Goal: Information Seeking & Learning: Check status

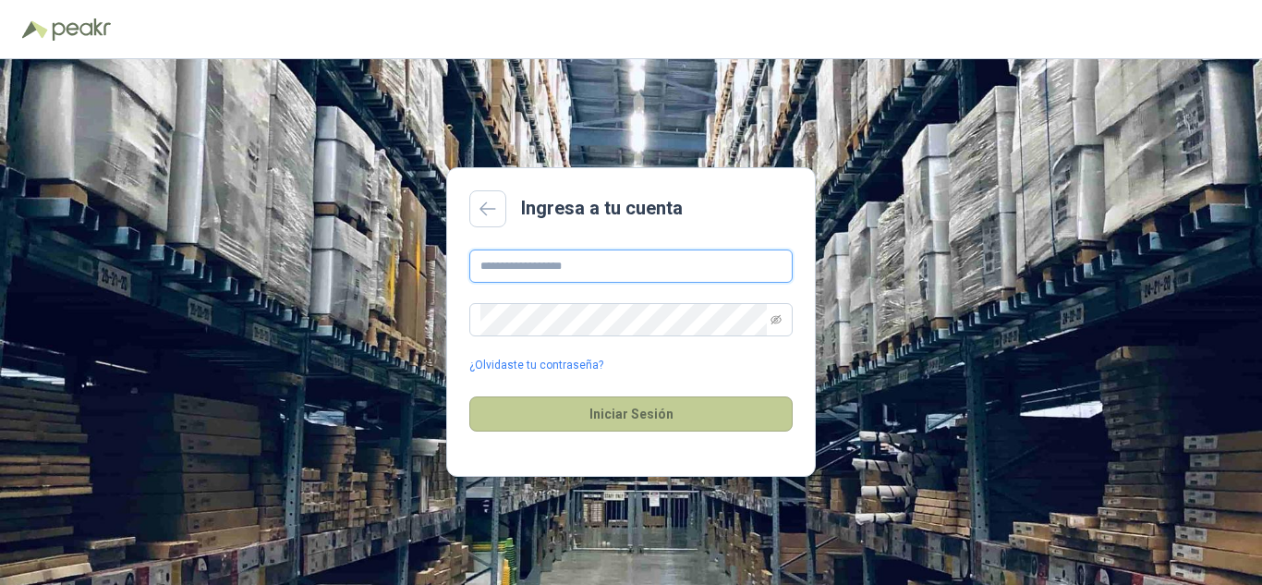
type input "**********"
click at [657, 416] on button "Iniciar Sesión" at bounding box center [630, 413] width 323 height 35
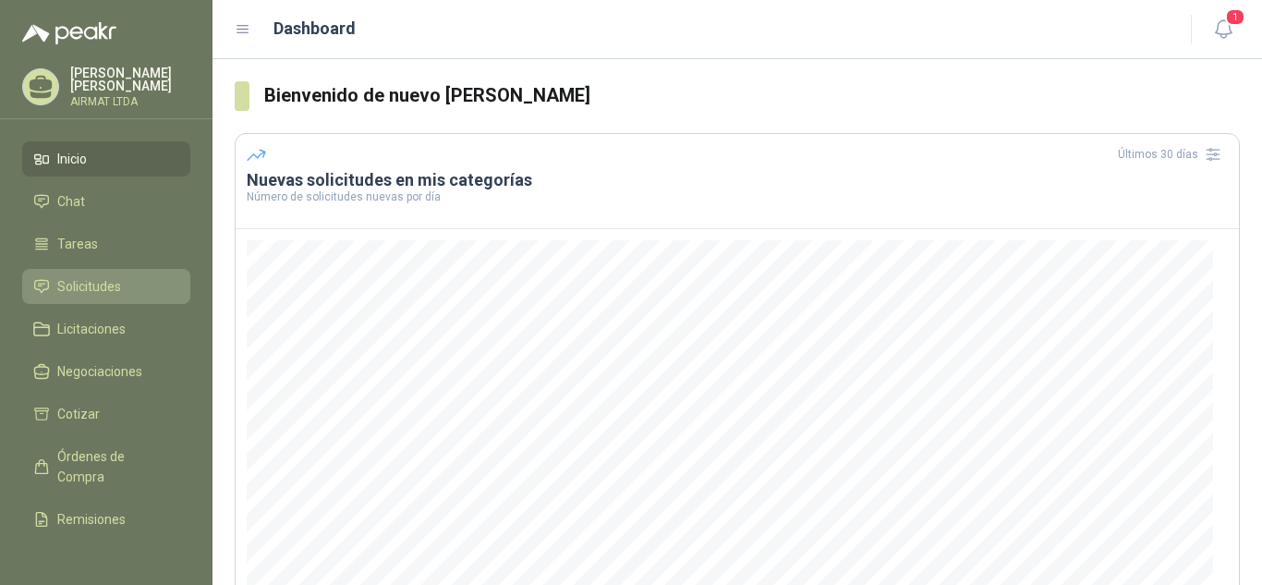
click at [85, 283] on span "Solicitudes" at bounding box center [89, 286] width 64 height 20
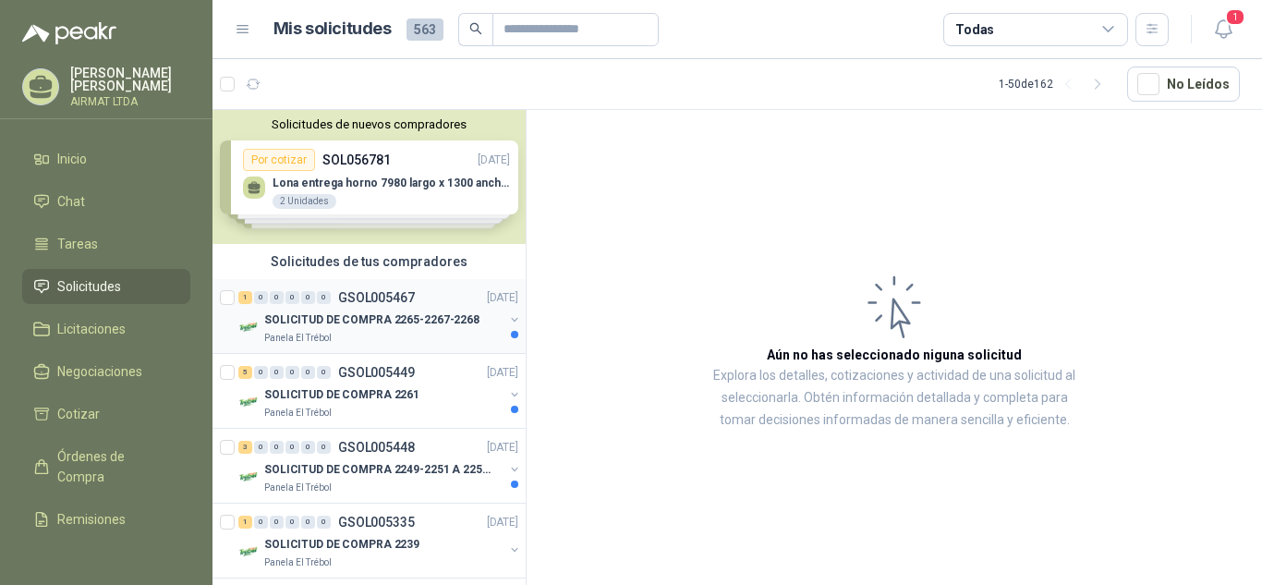
click at [359, 322] on p "SOLICITUD DE COMPRA 2265-2267-2268" at bounding box center [371, 320] width 215 height 18
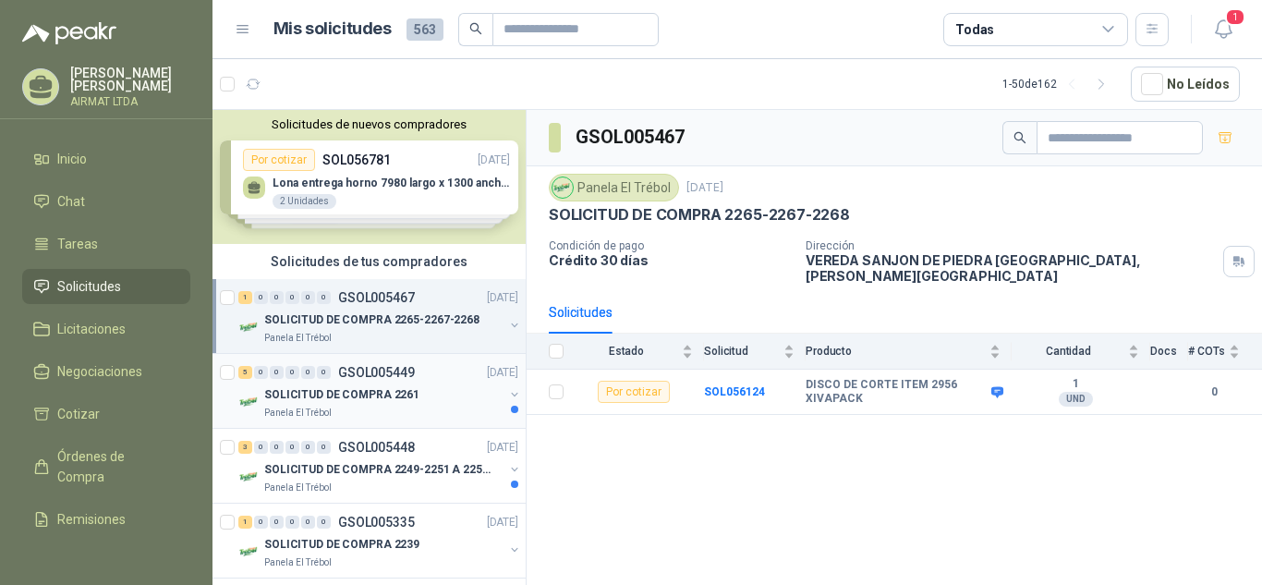
click at [379, 370] on p "GSOL005449" at bounding box center [376, 372] width 77 height 13
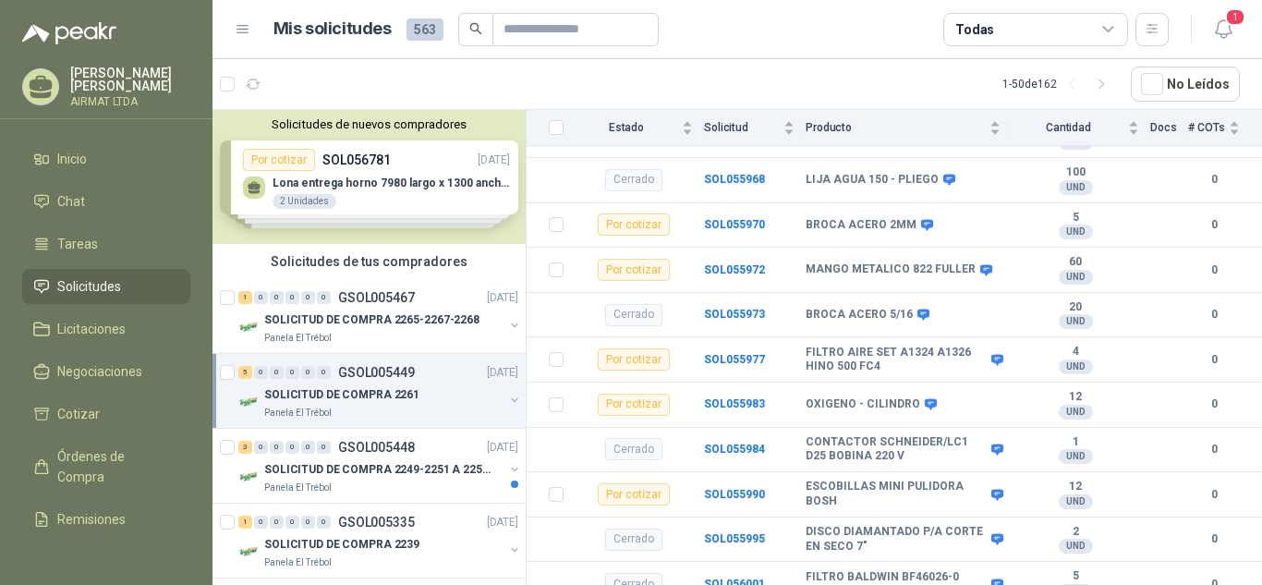
scroll to position [349, 0]
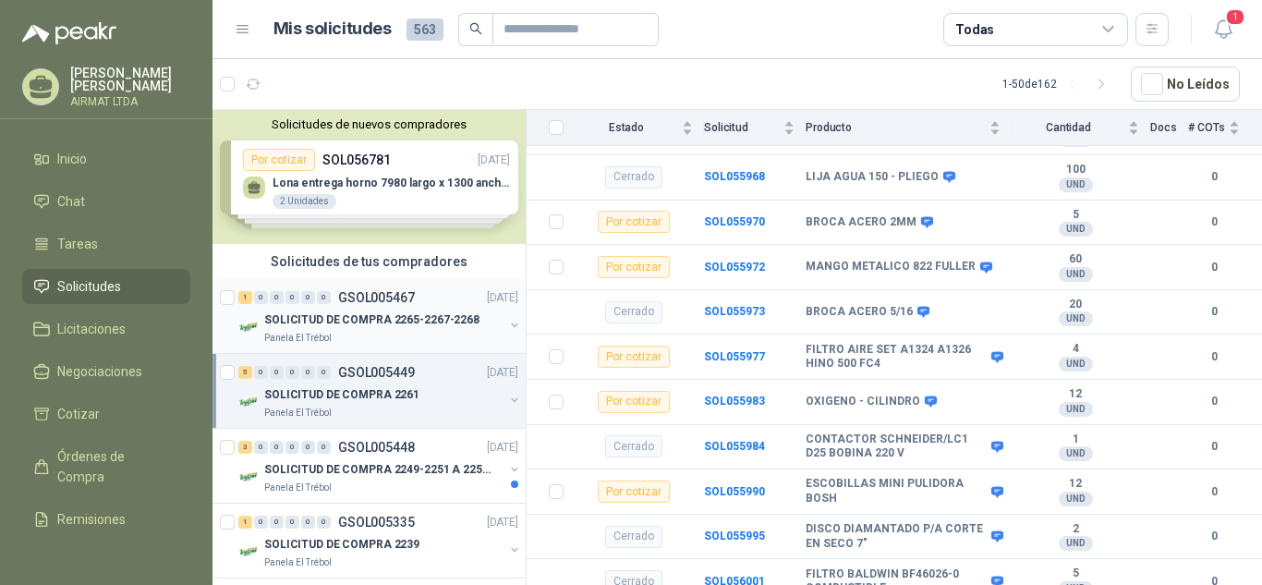
click at [392, 306] on div "1 0 0 0 0 0 GSOL005467 [DATE]" at bounding box center [380, 297] width 284 height 22
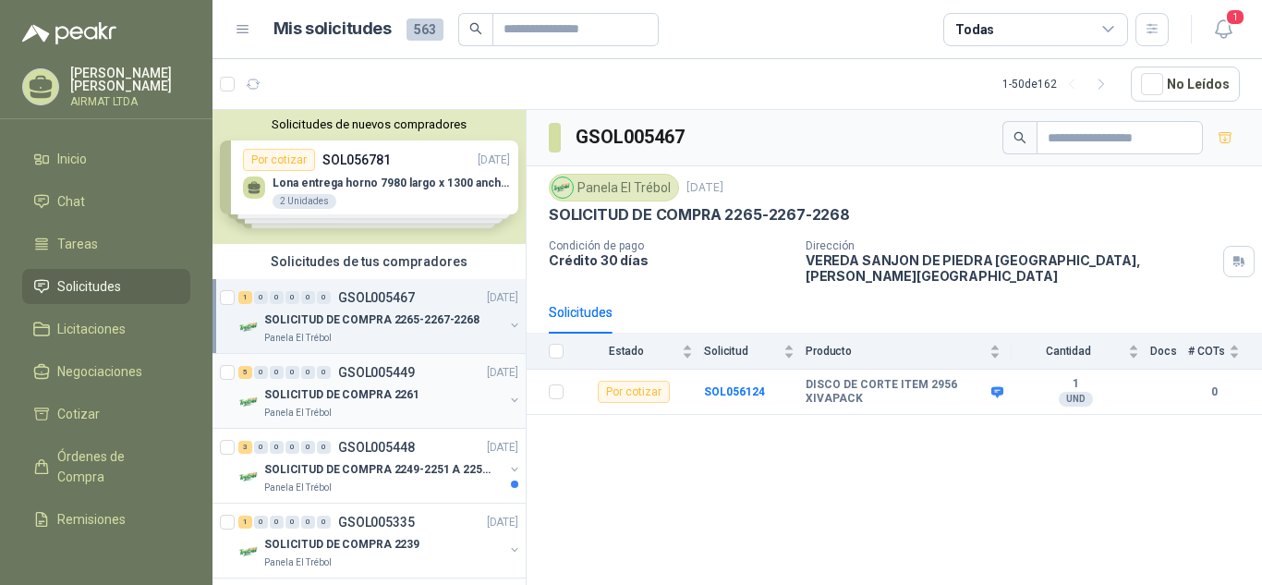
click at [383, 384] on div "SOLICITUD DE COMPRA 2261" at bounding box center [383, 394] width 239 height 22
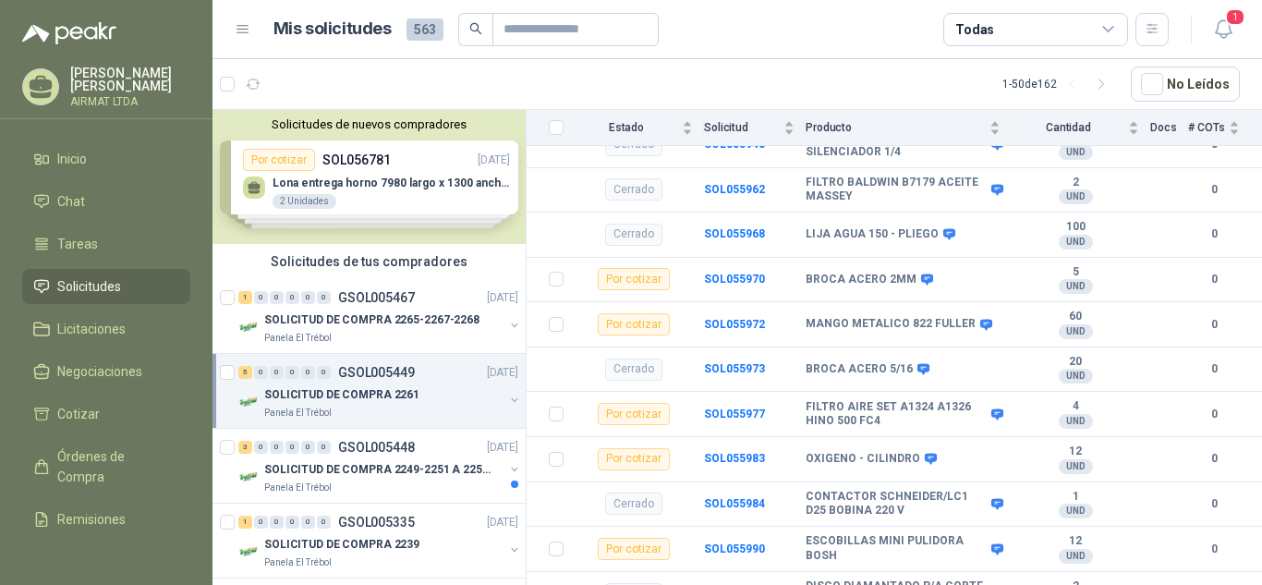
scroll to position [349, 0]
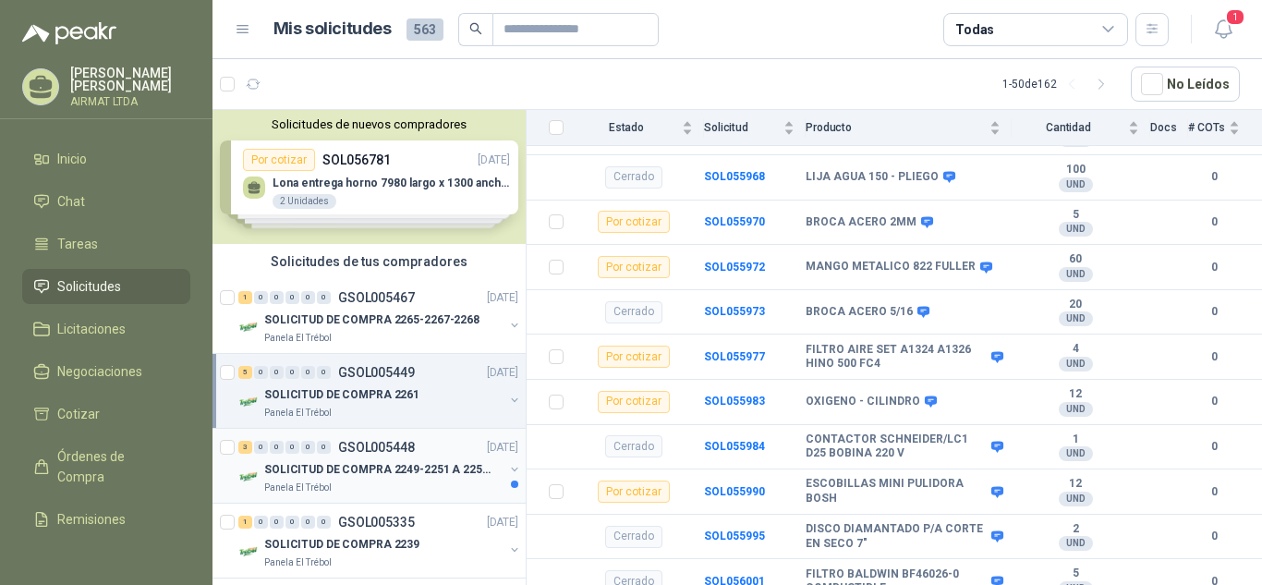
click at [401, 436] on div "3 0 0 0 0 0 GSOL005448 [DATE]" at bounding box center [380, 447] width 284 height 22
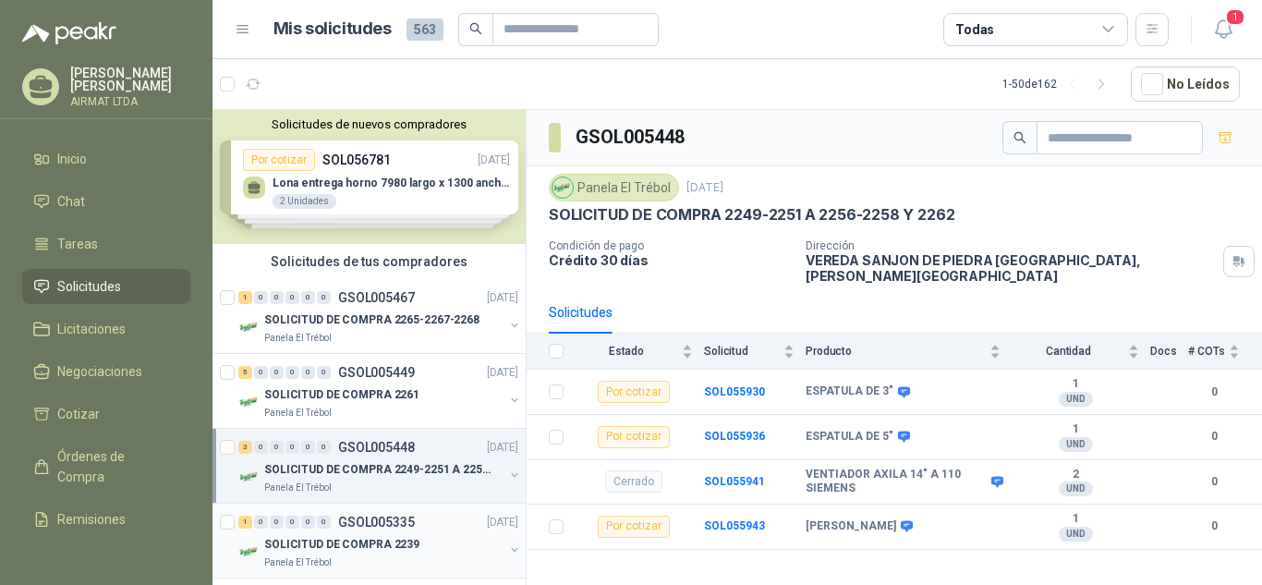
click at [370, 546] on p "SOLICITUD DE COMPRA 2239" at bounding box center [341, 545] width 155 height 18
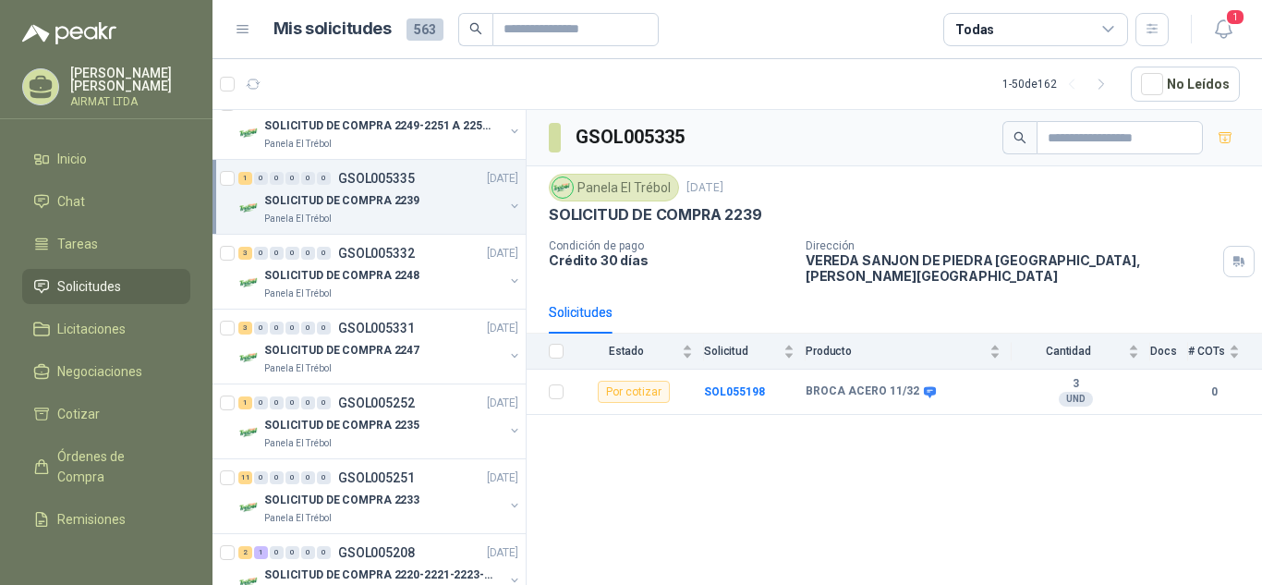
scroll to position [350, 0]
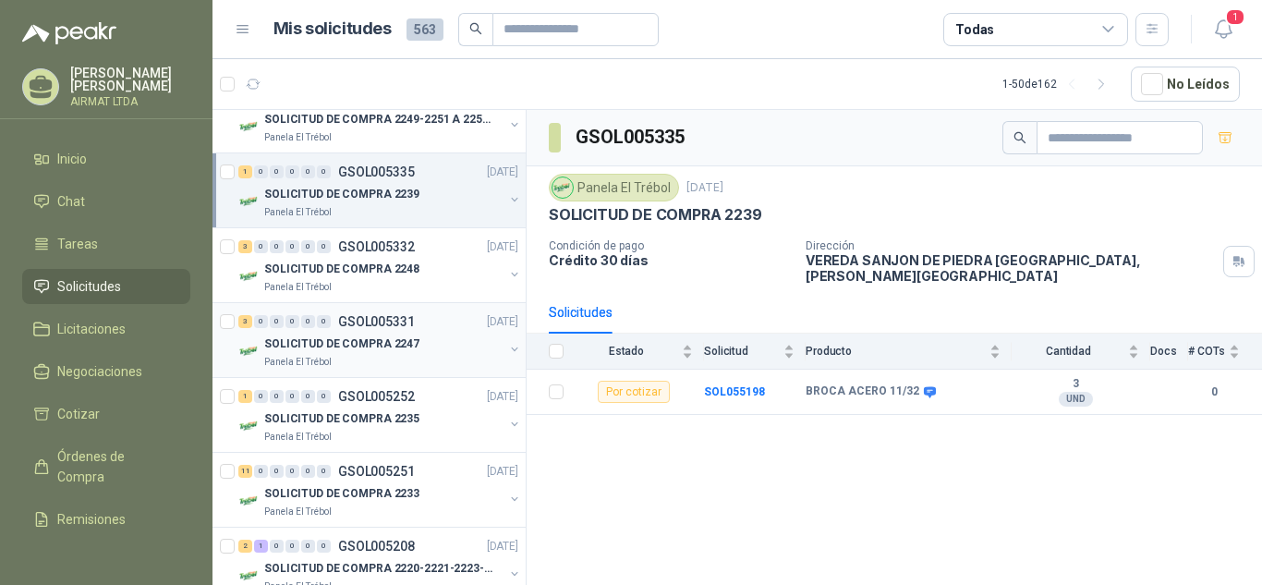
click at [358, 343] on p "SOLICITUD DE COMPRA 2247" at bounding box center [341, 344] width 155 height 18
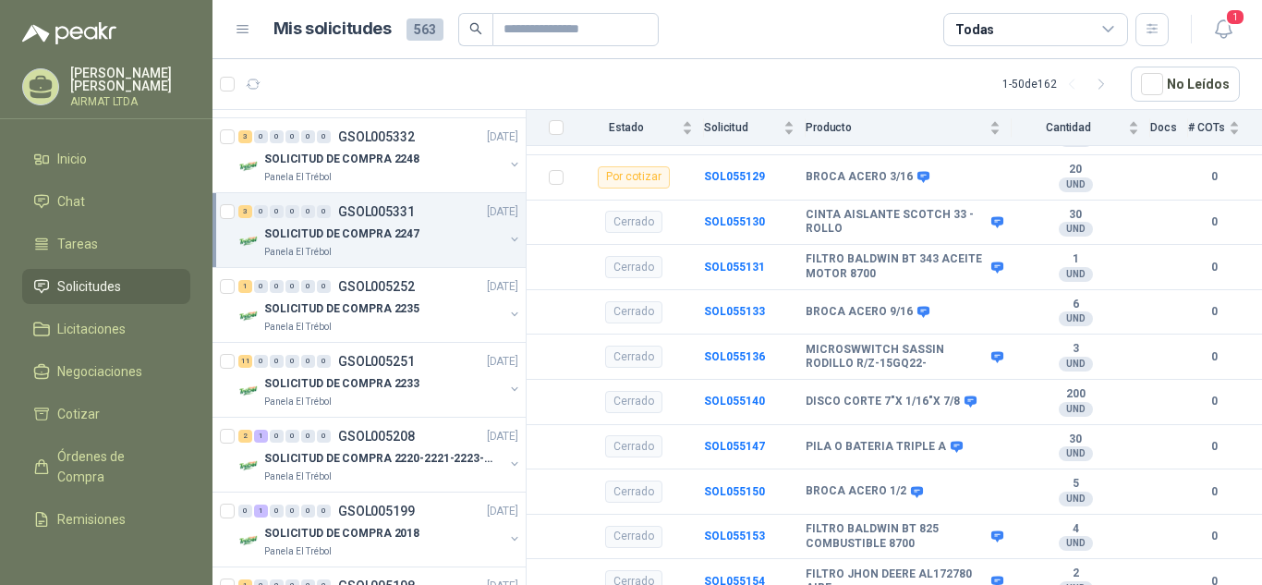
scroll to position [483, 0]
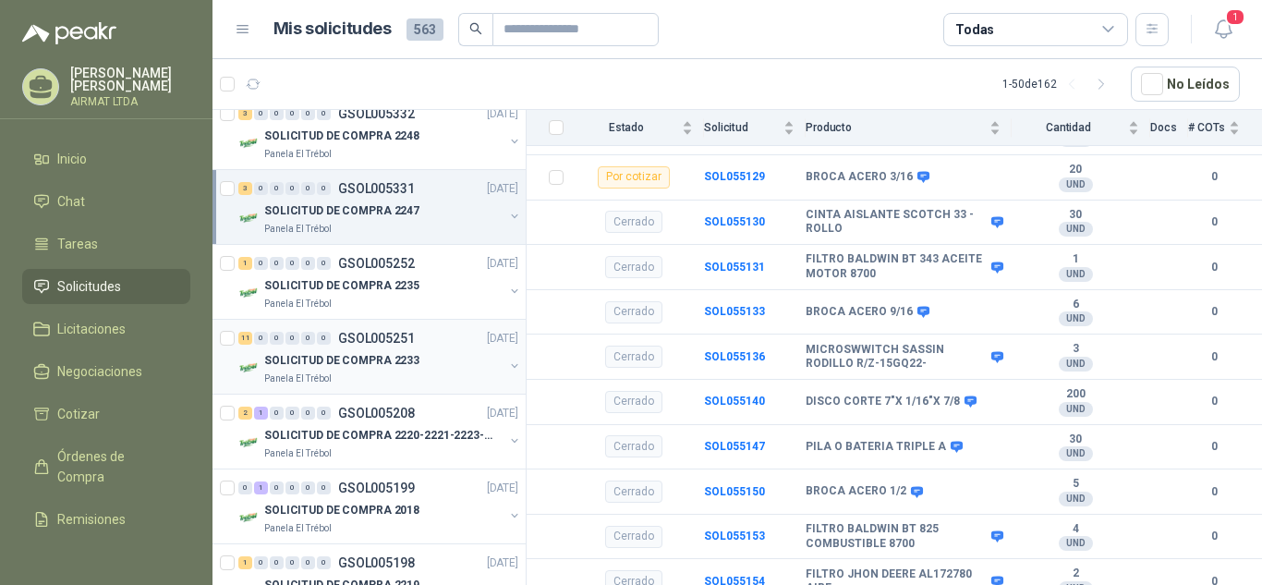
click at [365, 346] on div "11 0 0 0 0 0 GSOL005251 [DATE]" at bounding box center [380, 338] width 284 height 22
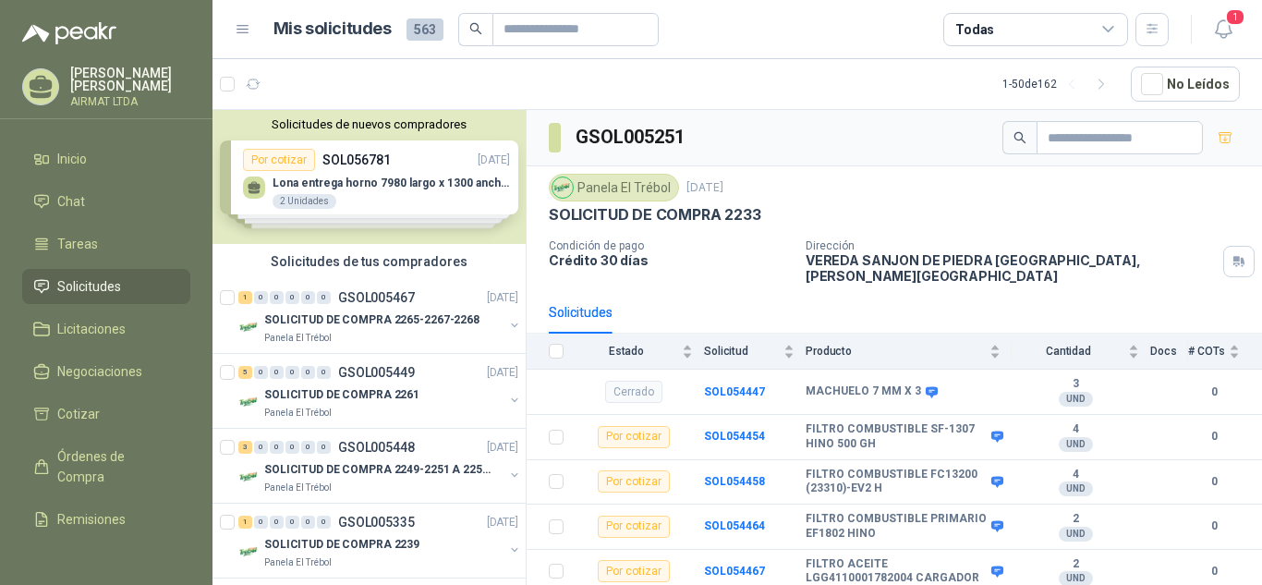
click at [374, 178] on div "Solicitudes de nuevos compradores Por cotizar SOL056781 [DATE] Lona entrega hor…" at bounding box center [368, 177] width 313 height 134
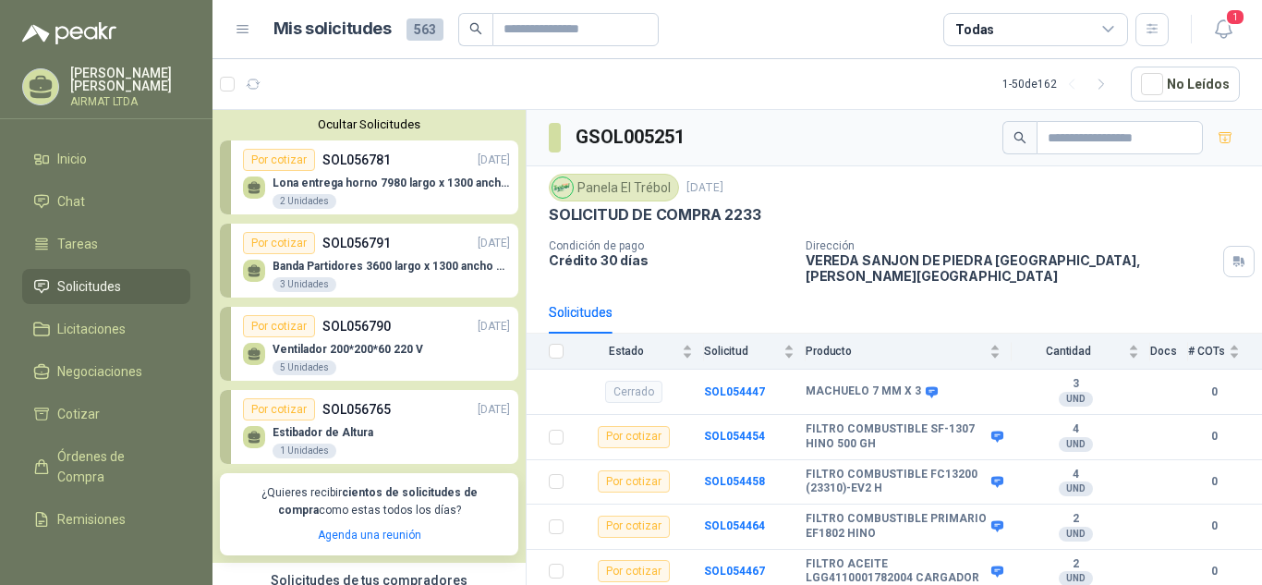
click at [374, 178] on p "Lona entrega horno 7980 largo x 1300 ancho Banda tipo wafer" at bounding box center [391, 182] width 237 height 13
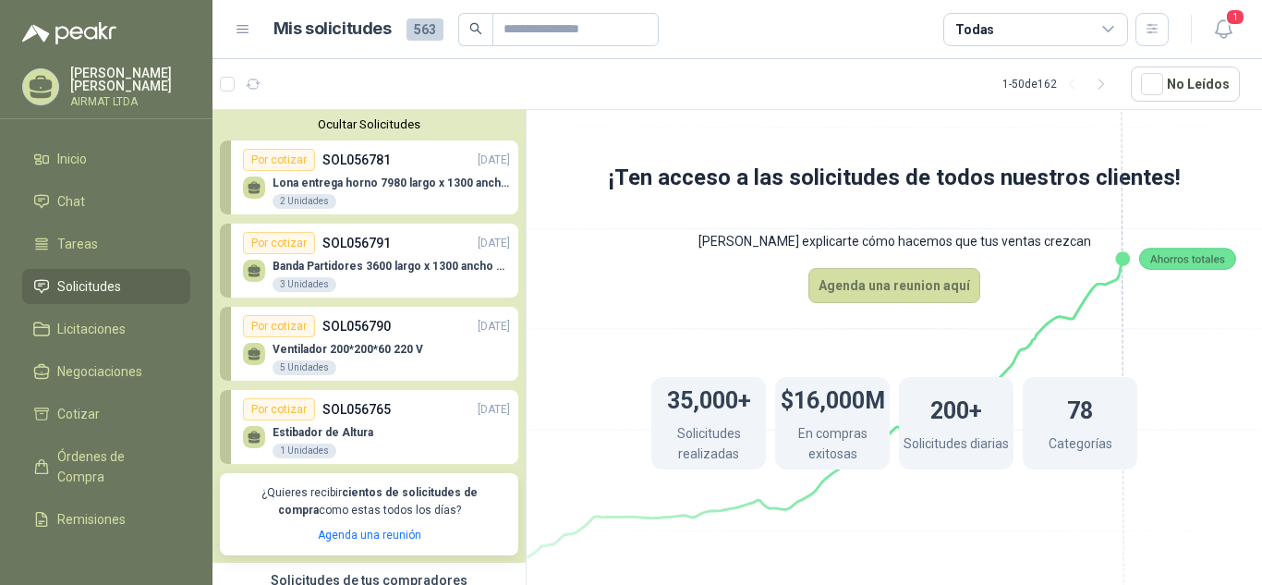
click at [348, 338] on div "Ventilador 200*200*60 220 V 5 Unidades" at bounding box center [376, 356] width 267 height 39
click at [364, 178] on p "Lona entrega horno 7980 largo x 1300 ancho Banda tipo wafer" at bounding box center [391, 182] width 237 height 13
click at [361, 245] on p "SOL056791" at bounding box center [356, 243] width 68 height 20
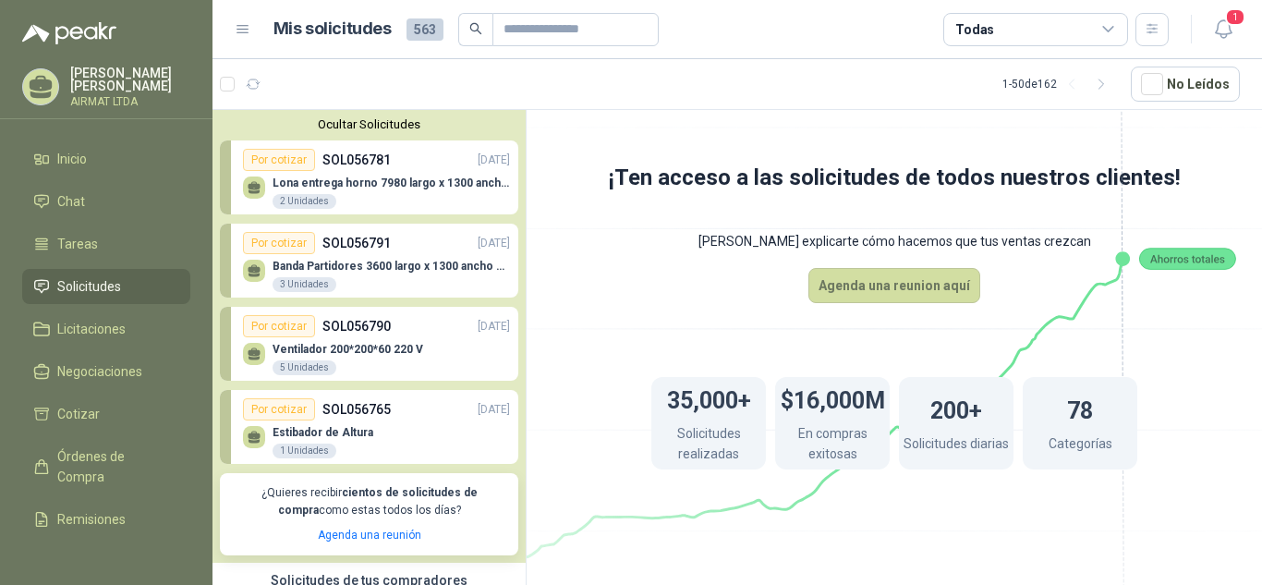
click at [361, 245] on p "SOL056791" at bounding box center [356, 243] width 68 height 20
click at [348, 325] on p "SOL056790" at bounding box center [356, 326] width 68 height 20
click at [355, 325] on p "SOL056790" at bounding box center [356, 326] width 68 height 20
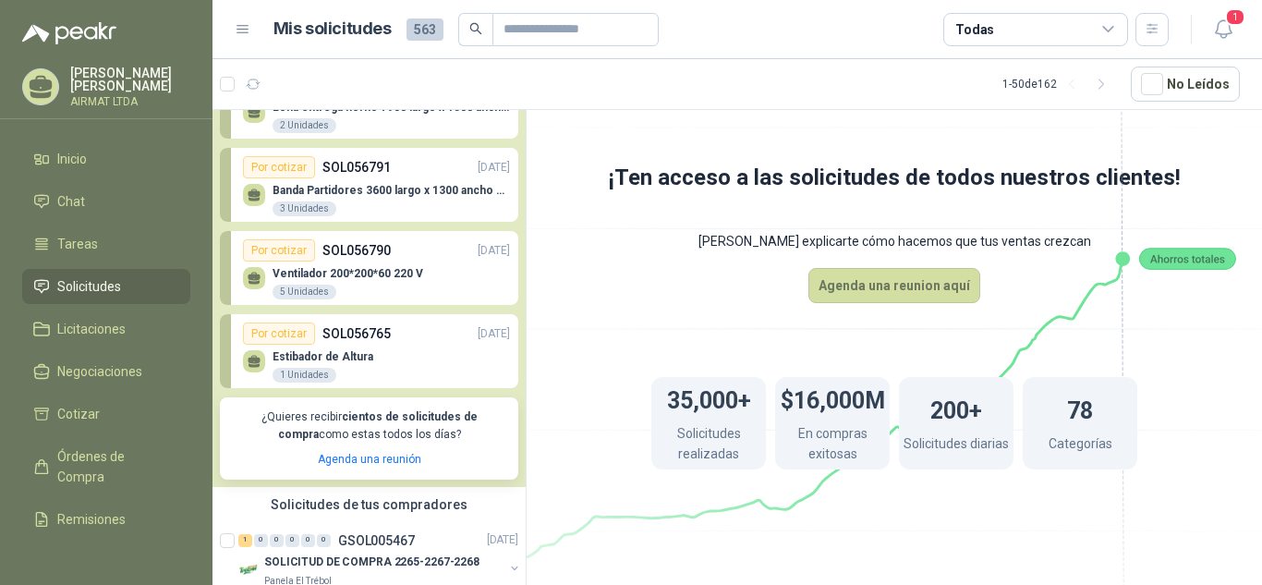
scroll to position [84, 0]
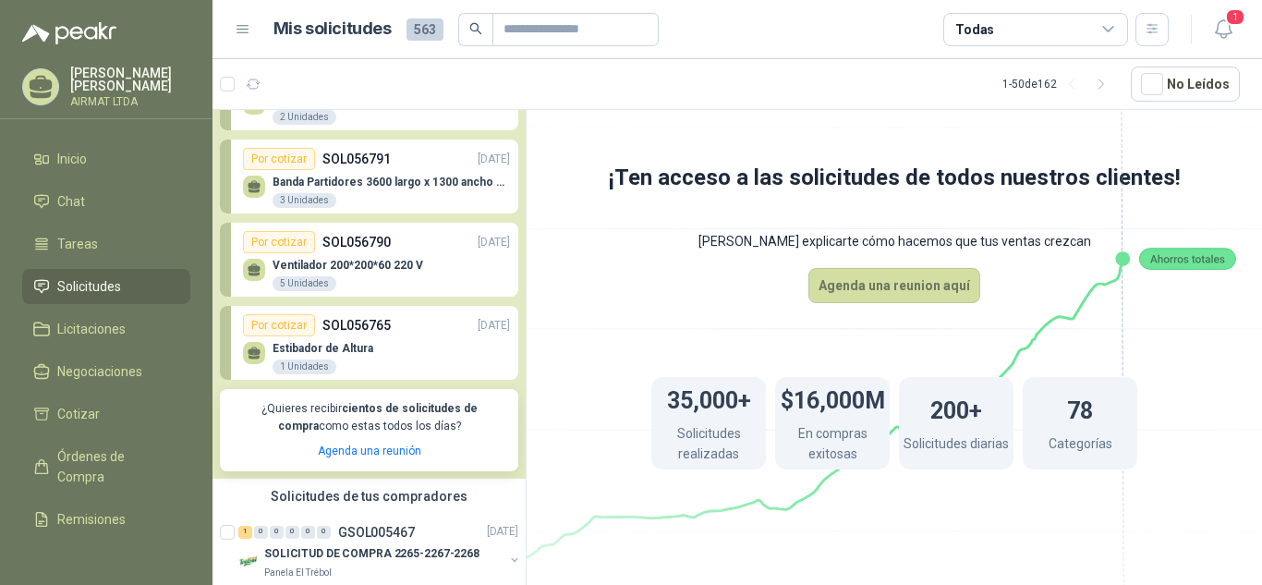
click at [370, 240] on p "SOL056790" at bounding box center [356, 242] width 68 height 20
click at [286, 237] on div "Por cotizar" at bounding box center [279, 242] width 72 height 22
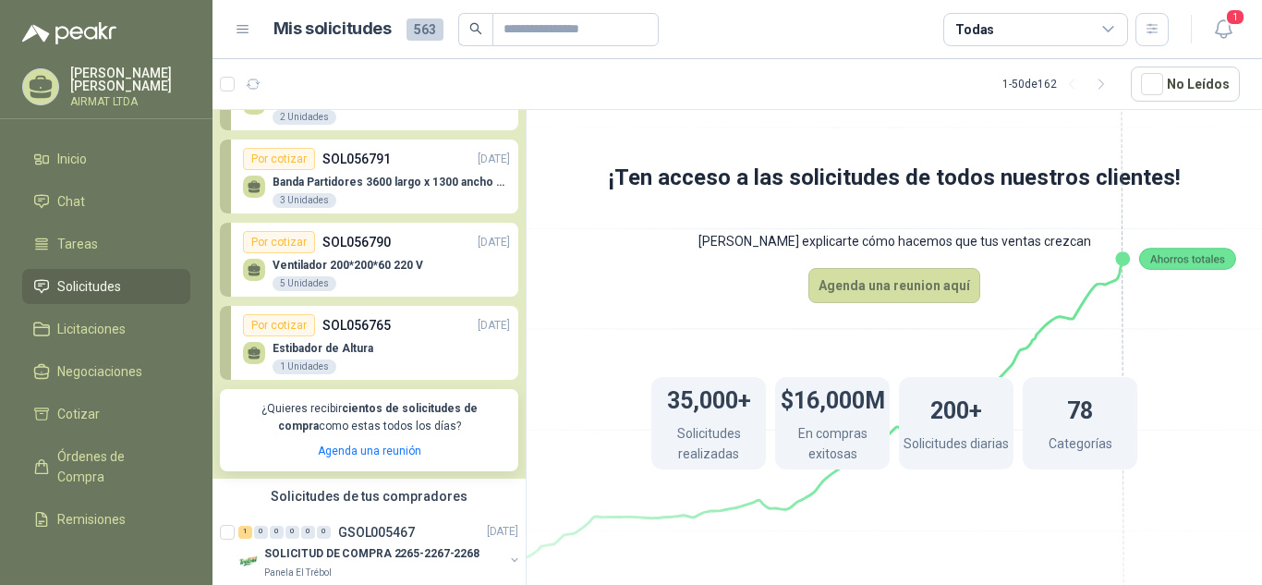
click at [248, 273] on icon at bounding box center [255, 270] width 16 height 16
click at [391, 260] on p "Ventilador 200*200*60 220 V" at bounding box center [348, 265] width 151 height 13
drag, startPoint x: 391, startPoint y: 260, endPoint x: 581, endPoint y: 225, distance: 193.5
click at [581, 225] on icon at bounding box center [894, 315] width 1035 height 873
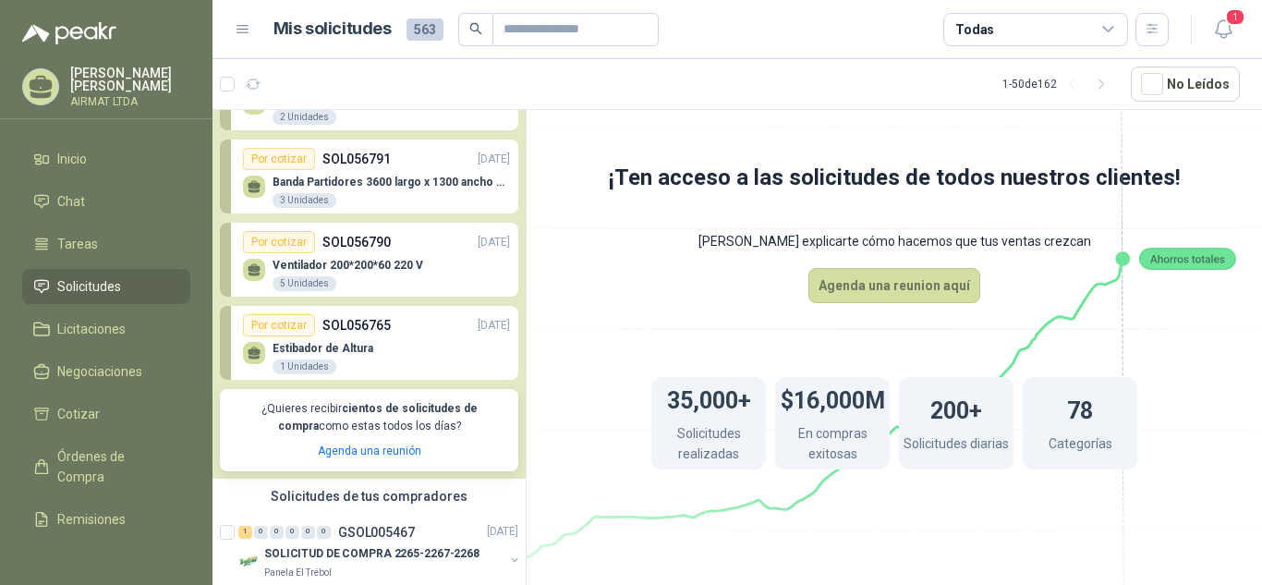
click at [369, 249] on p "SOL056790" at bounding box center [356, 242] width 68 height 20
click at [387, 261] on p "Ventilador 200*200*60 220 V" at bounding box center [348, 265] width 151 height 13
